Goal: Information Seeking & Learning: Understand process/instructions

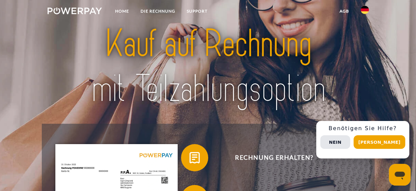
click at [348, 143] on button "Nein" at bounding box center [335, 142] width 30 height 14
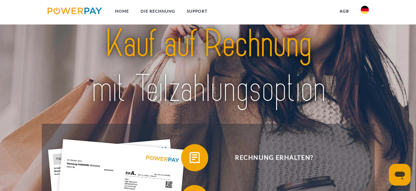
scroll to position [68, 0]
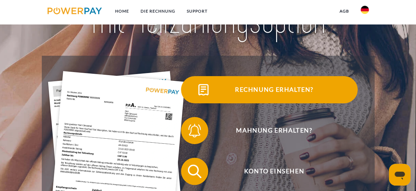
click at [292, 93] on span "Rechnung erhalten?" at bounding box center [274, 89] width 166 height 27
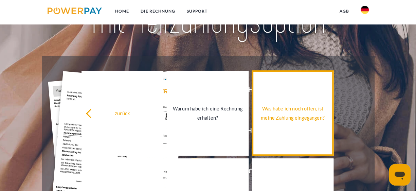
click at [290, 117] on div "Was habe ich noch offen, ist meine Zahlung eingegangen?" at bounding box center [293, 113] width 74 height 18
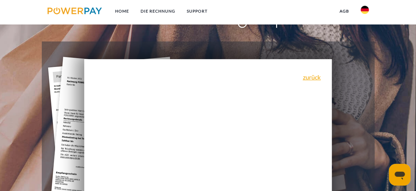
scroll to position [34, 0]
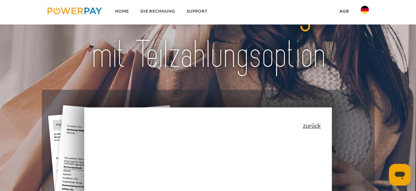
click at [316, 127] on link "zurück" at bounding box center [312, 125] width 18 height 6
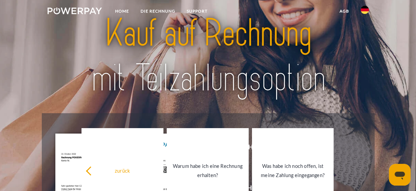
scroll to position [0, 0]
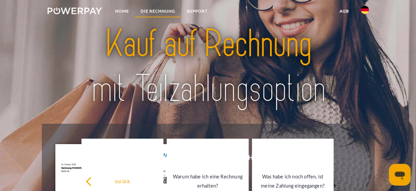
click at [161, 11] on link "DIE RECHNUNG" at bounding box center [158, 11] width 46 height 12
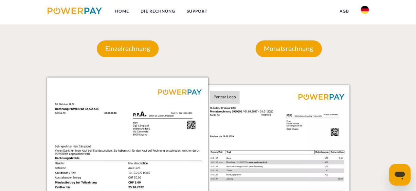
scroll to position [576, 0]
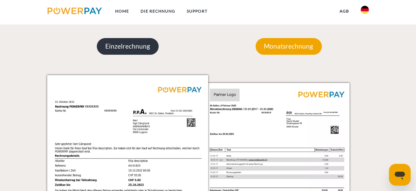
click at [125, 49] on p "Einzelrechnung" at bounding box center [128, 46] width 62 height 16
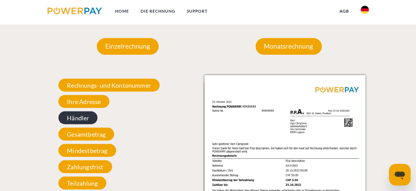
click at [78, 117] on span "Händler" at bounding box center [77, 117] width 39 height 13
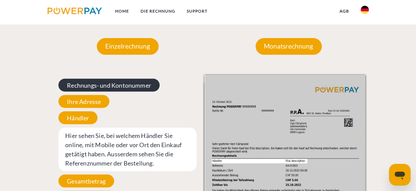
click at [109, 85] on span "Rechnungs- und Kontonummer" at bounding box center [108, 84] width 101 height 13
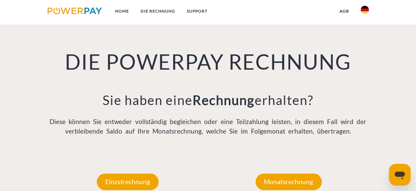
scroll to position [440, 0]
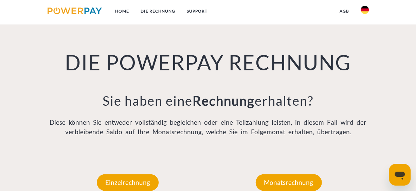
click at [88, 47] on div "DIE POWERPAY RECHNUNG Sie haben eine Rechnung erhalten? Diese können Sie entwed…" at bounding box center [208, 76] width 333 height 155
